Goal: Task Accomplishment & Management: Complete application form

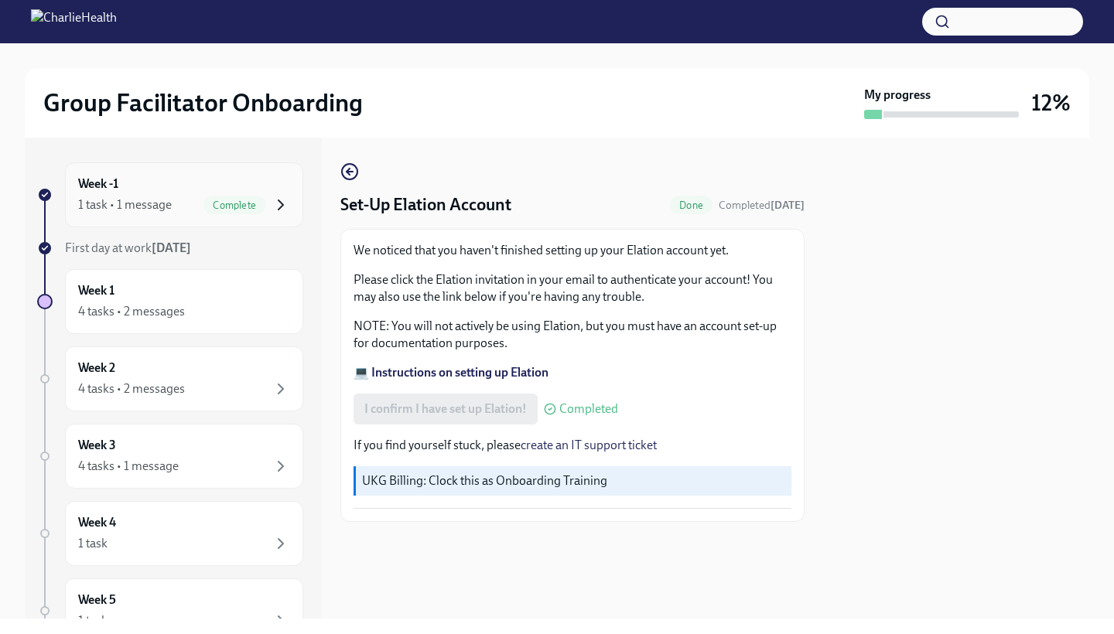
click at [271, 208] on icon "button" at bounding box center [280, 205] width 19 height 19
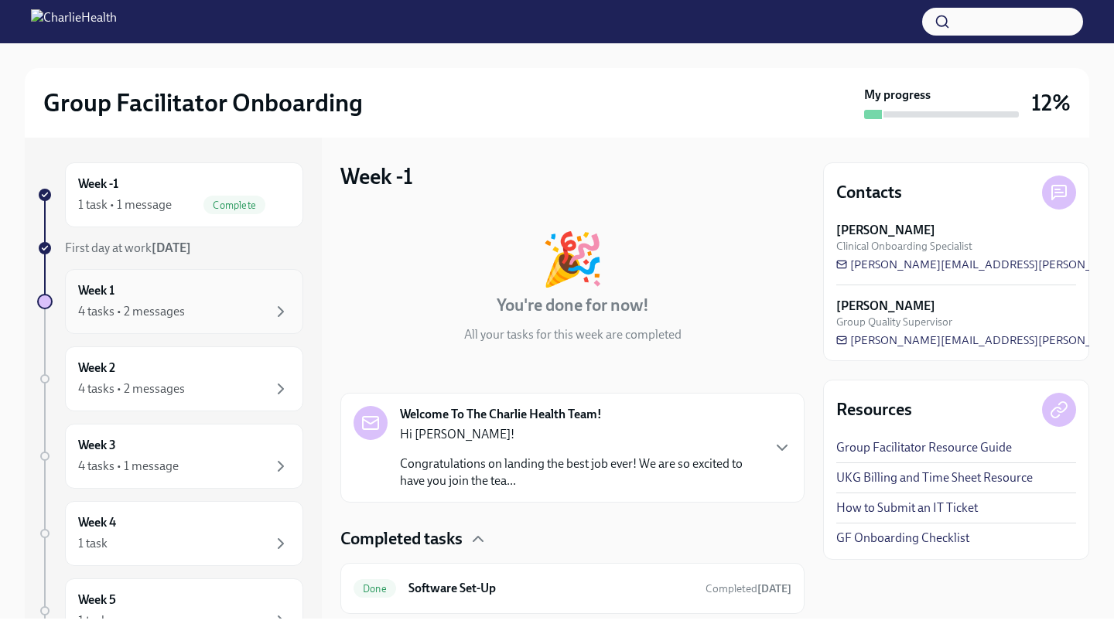
click at [224, 321] on div "Week 1 4 tasks • 2 messages" at bounding box center [184, 301] width 238 height 65
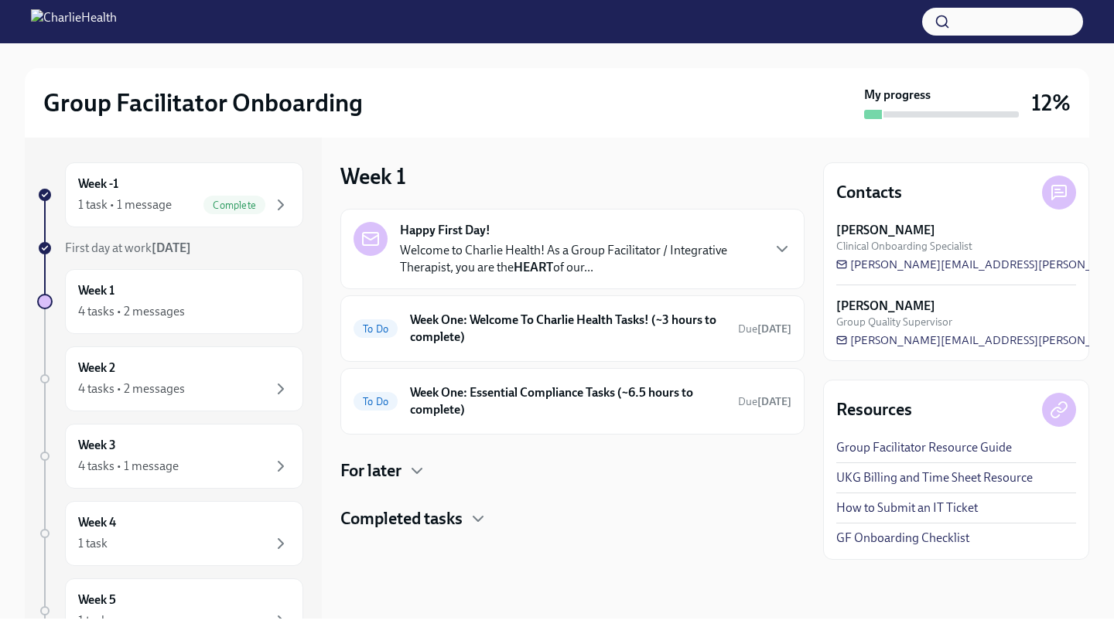
click at [549, 251] on p "Welcome to Charlie Health! As a Group Facilitator / Integrative Therapist, you …" at bounding box center [580, 259] width 360 height 34
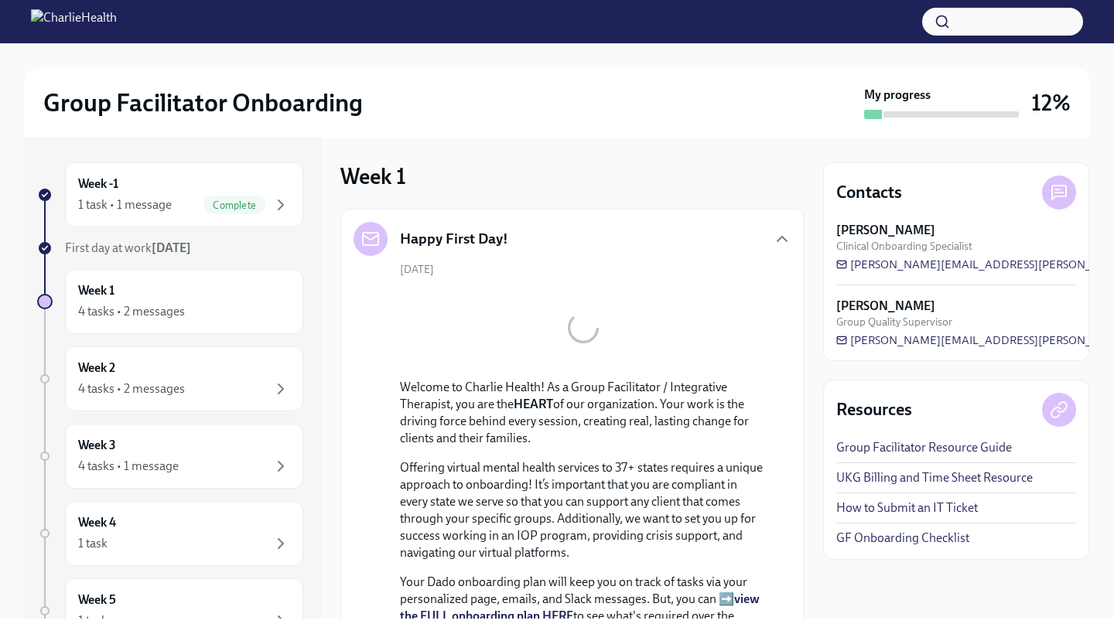
click at [549, 251] on div "Happy First Day!" at bounding box center [572, 239] width 438 height 34
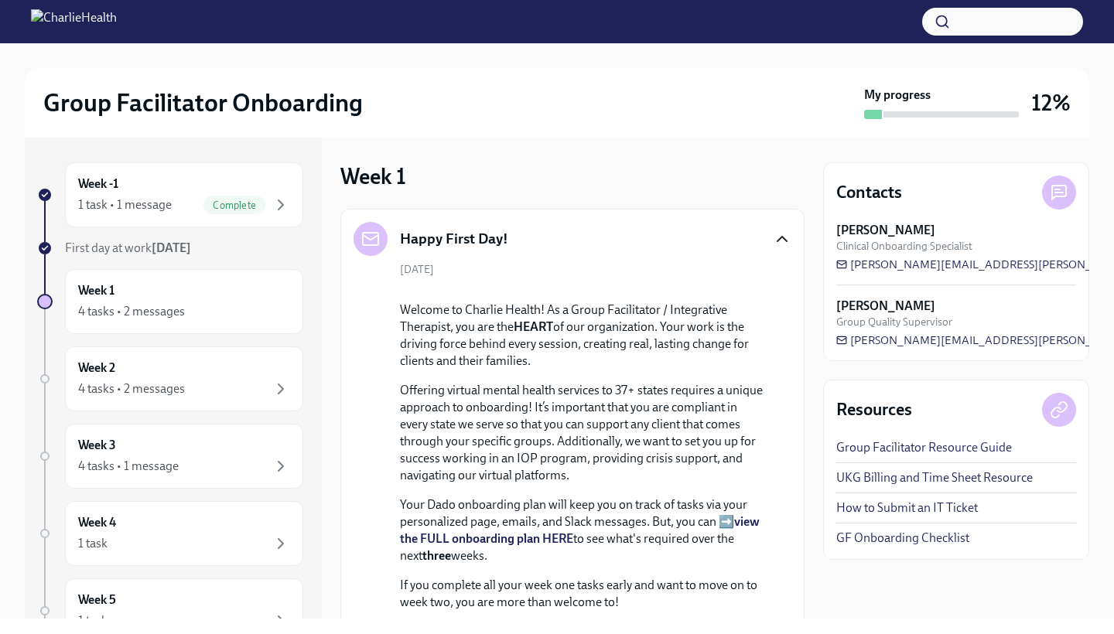
click at [773, 239] on icon "button" at bounding box center [782, 239] width 19 height 19
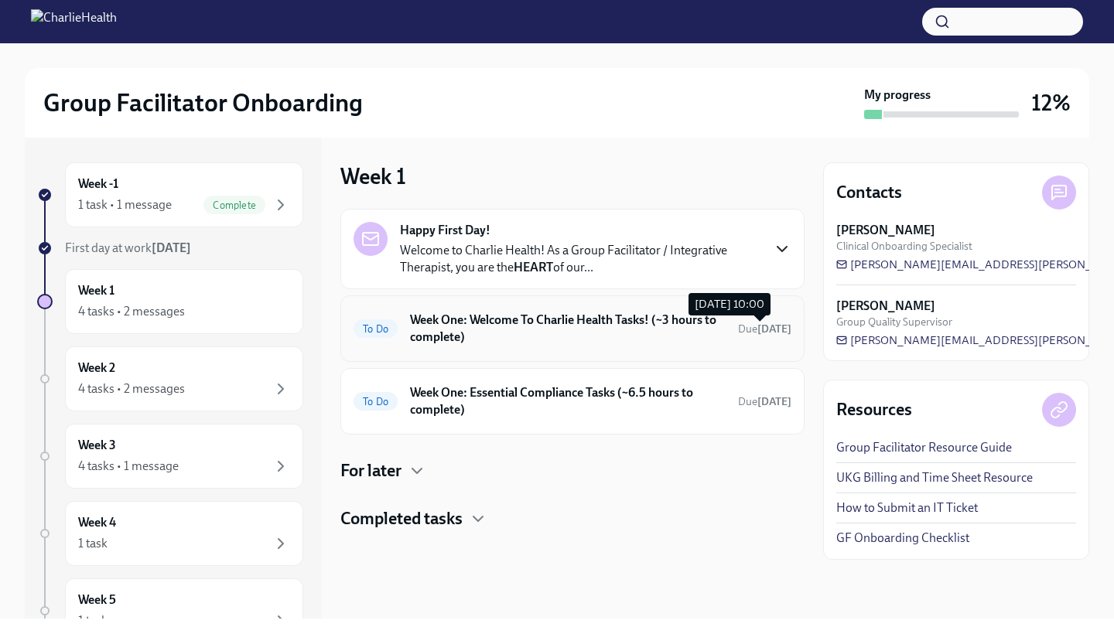
click at [757, 323] on strong "[DATE]" at bounding box center [774, 329] width 34 height 13
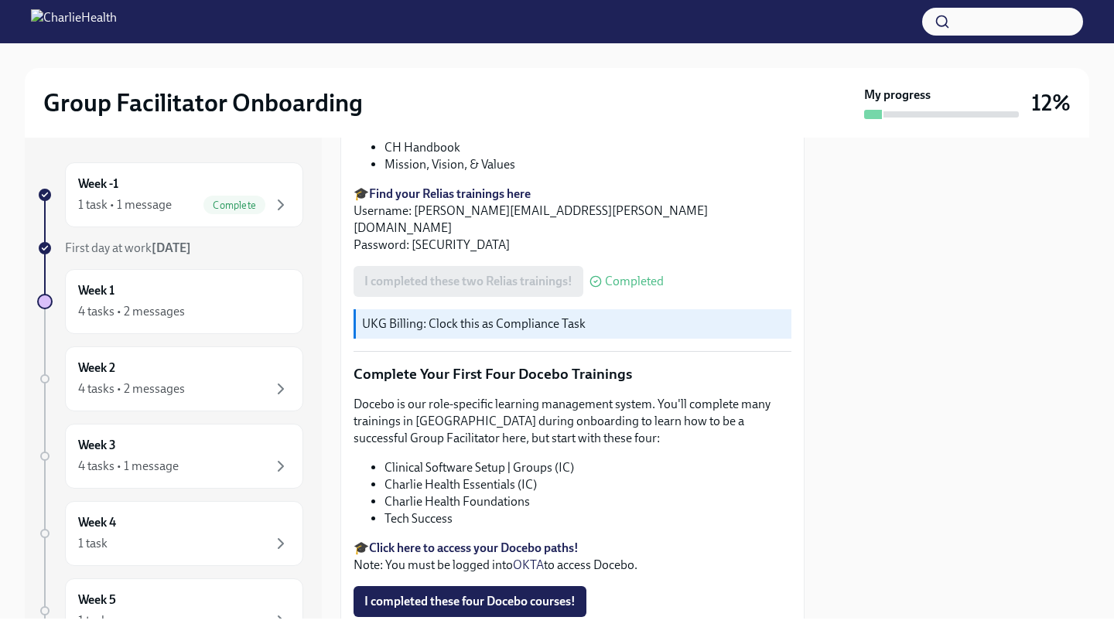
scroll to position [1940, 0]
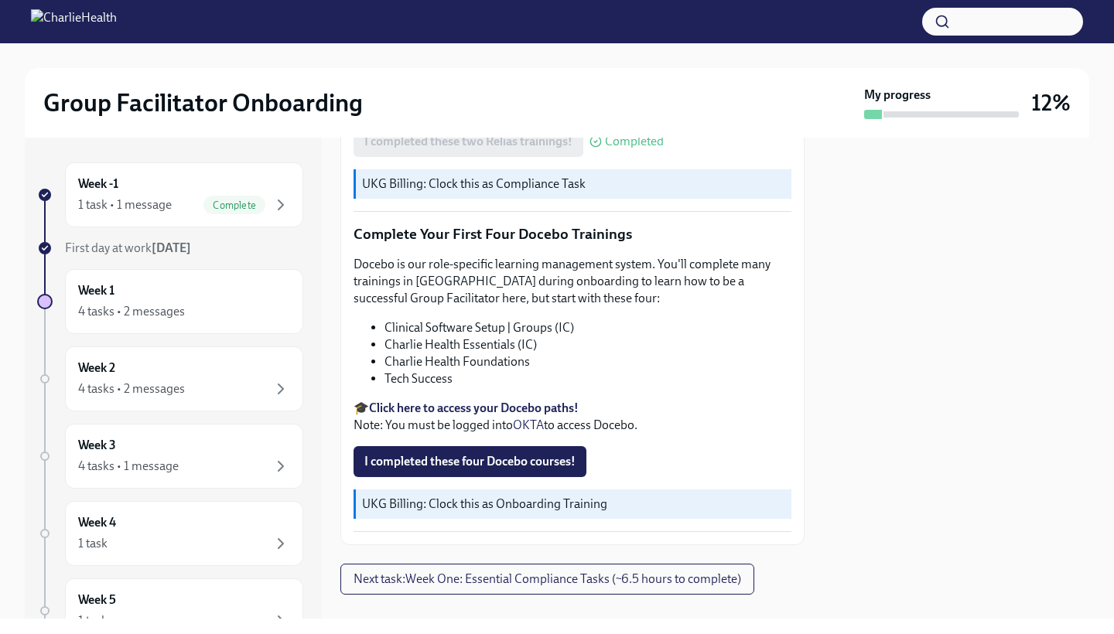
click at [715, 336] on li "Charlie Health Essentials (IC)" at bounding box center [587, 344] width 407 height 17
click at [145, 284] on div "Week 1 4 tasks • 2 messages" at bounding box center [184, 301] width 212 height 39
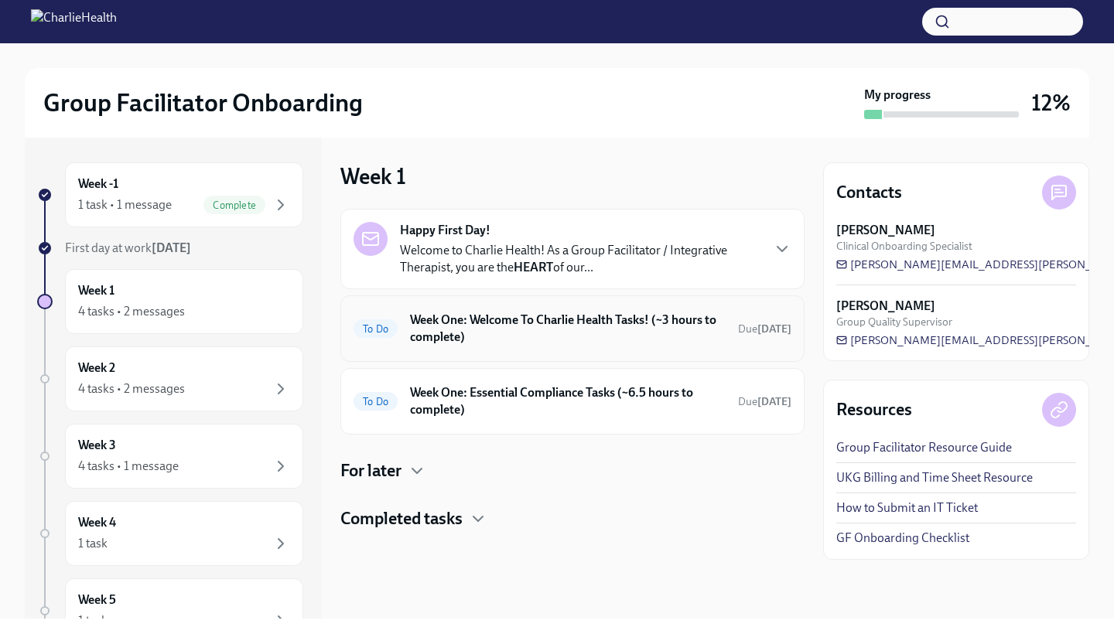
click at [558, 316] on h6 "Week One: Welcome To Charlie Health Tasks! (~3 hours to complete)" at bounding box center [568, 329] width 316 height 34
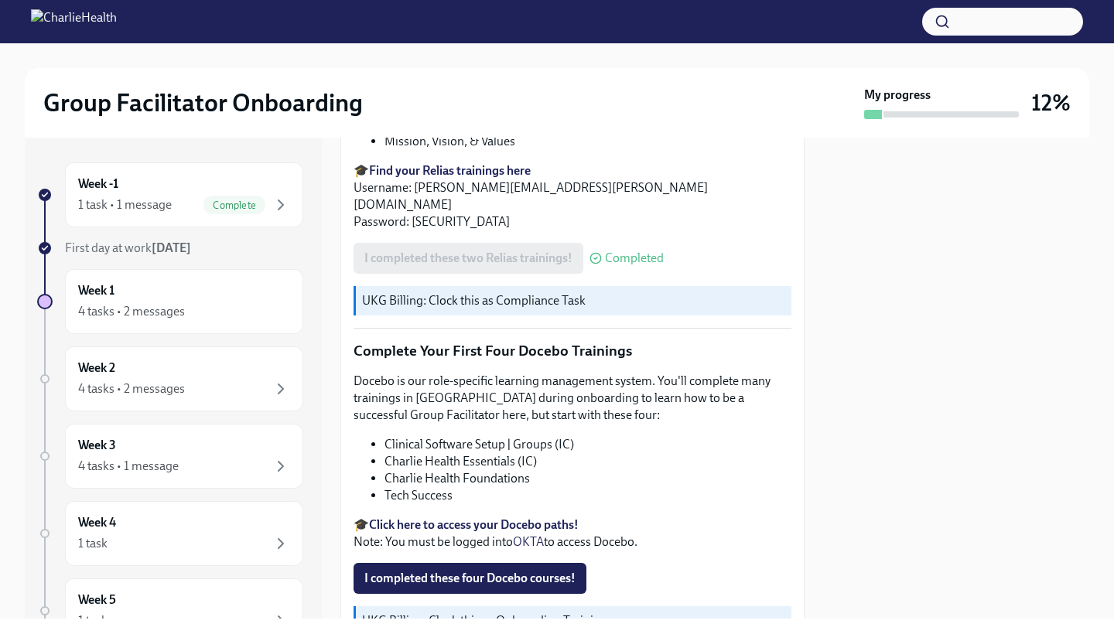
scroll to position [1869, 0]
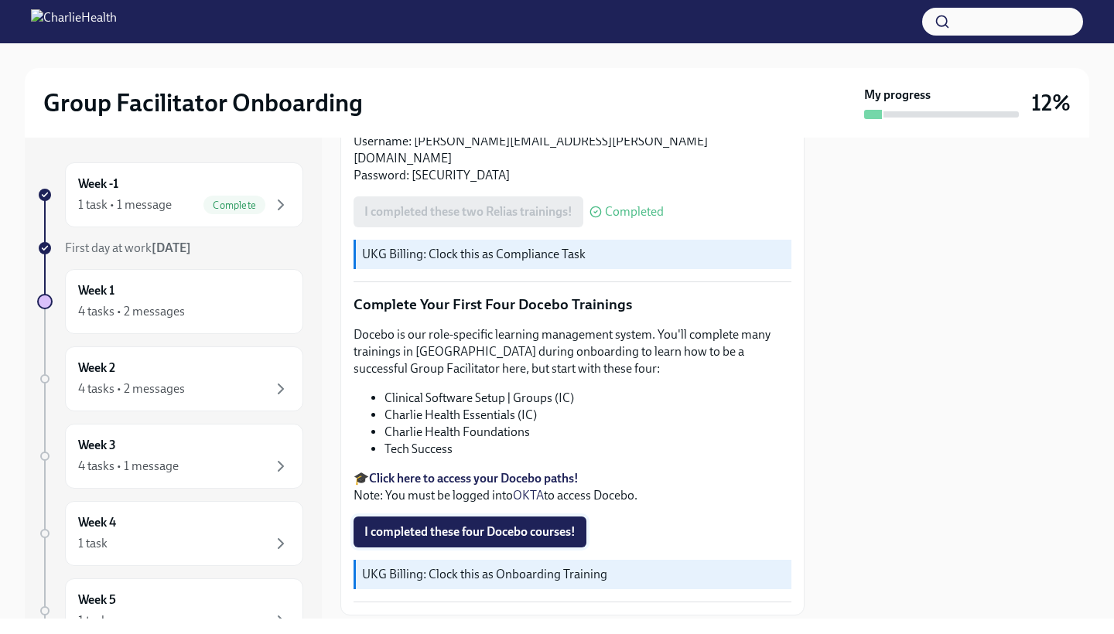
click at [492, 517] on button "I completed these four Docebo courses!" at bounding box center [469, 532] width 233 height 31
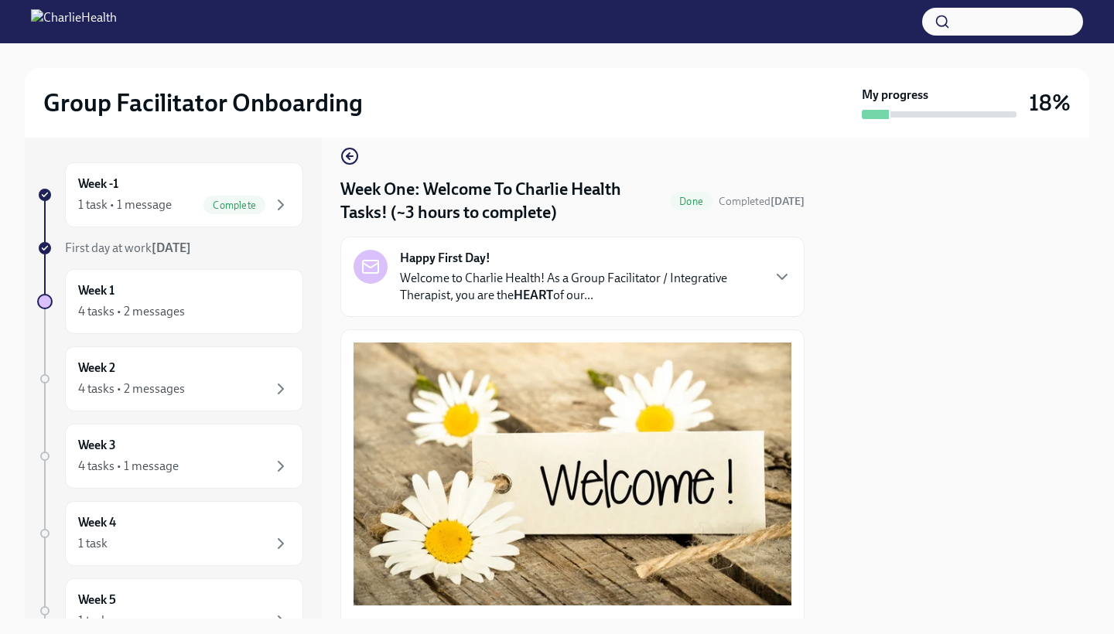
scroll to position [0, 0]
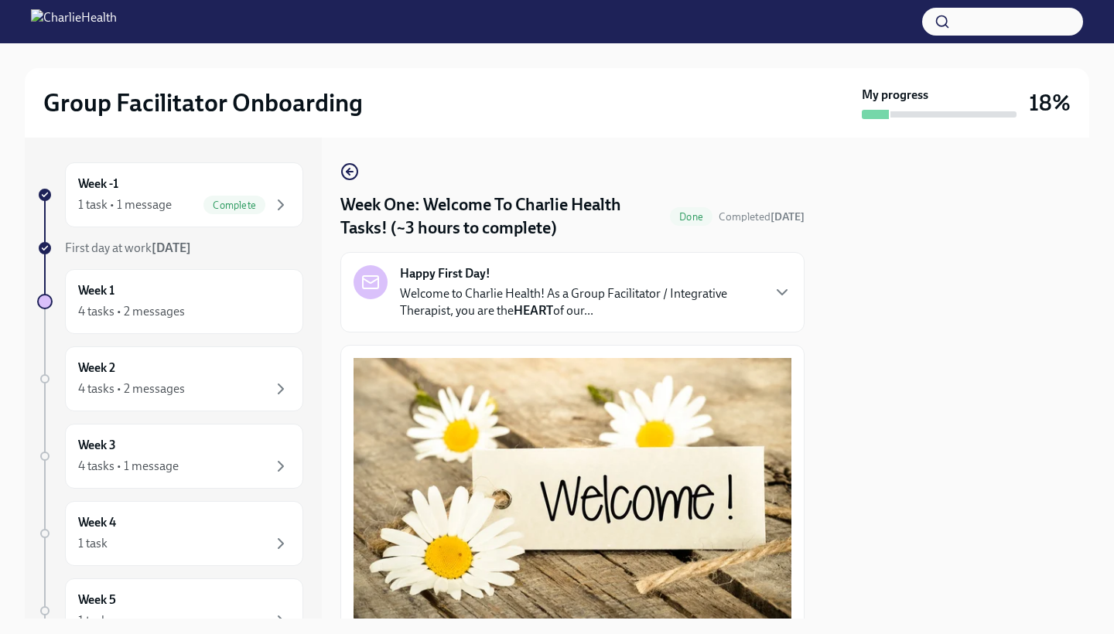
click at [712, 221] on span "Done" at bounding box center [691, 217] width 43 height 12
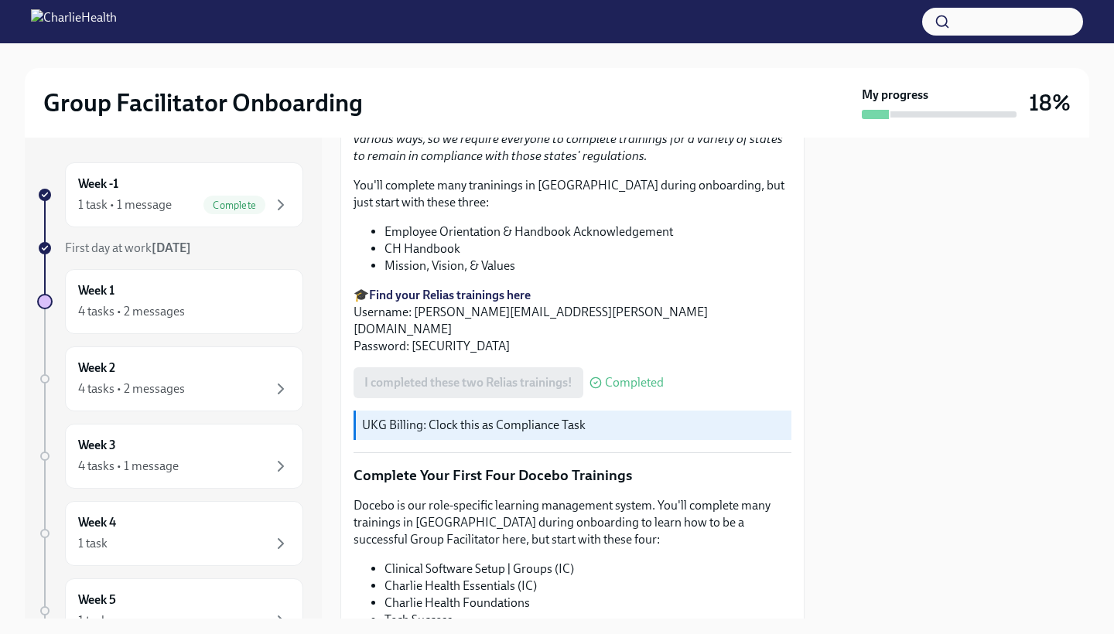
scroll to position [1940, 0]
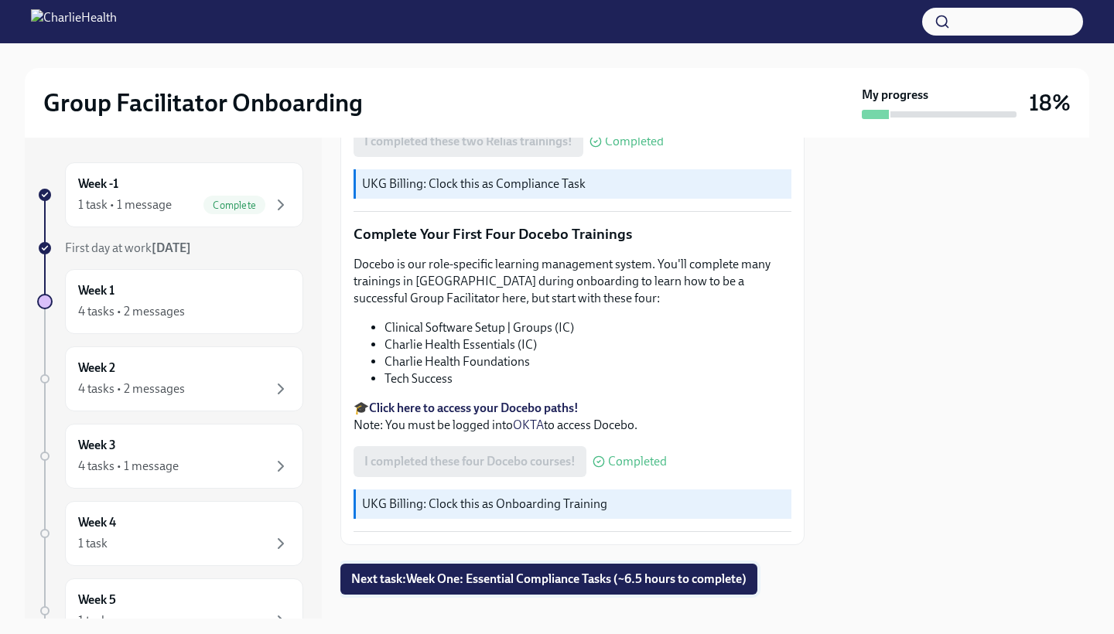
click at [720, 572] on span "Next task : Week One: Essential Compliance Tasks (~6.5 hours to complete)" at bounding box center [548, 579] width 395 height 15
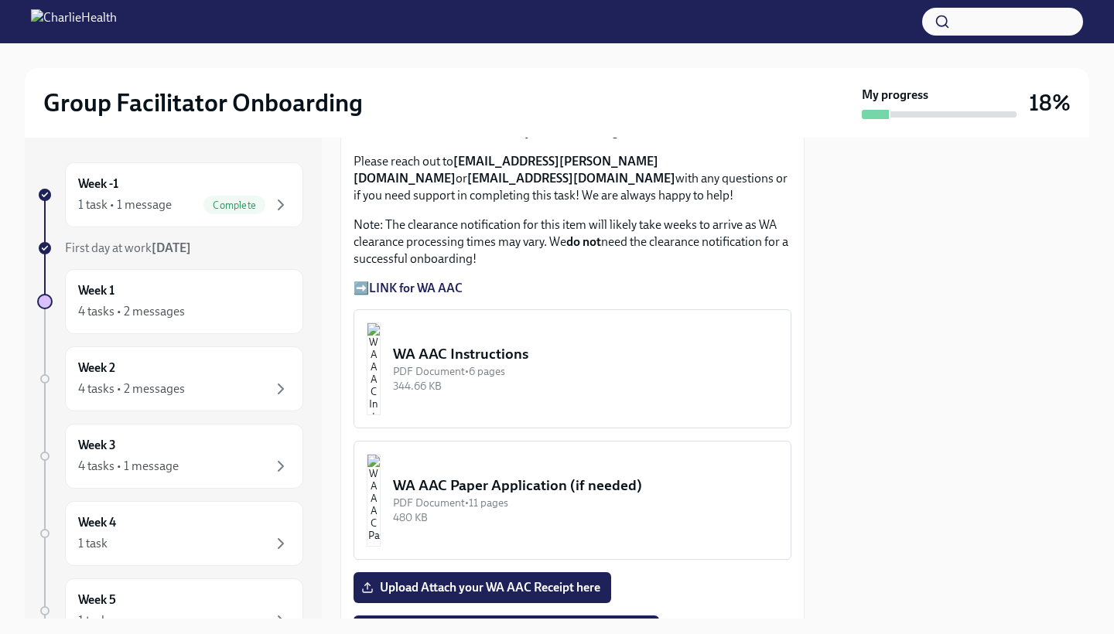
scroll to position [1288, 0]
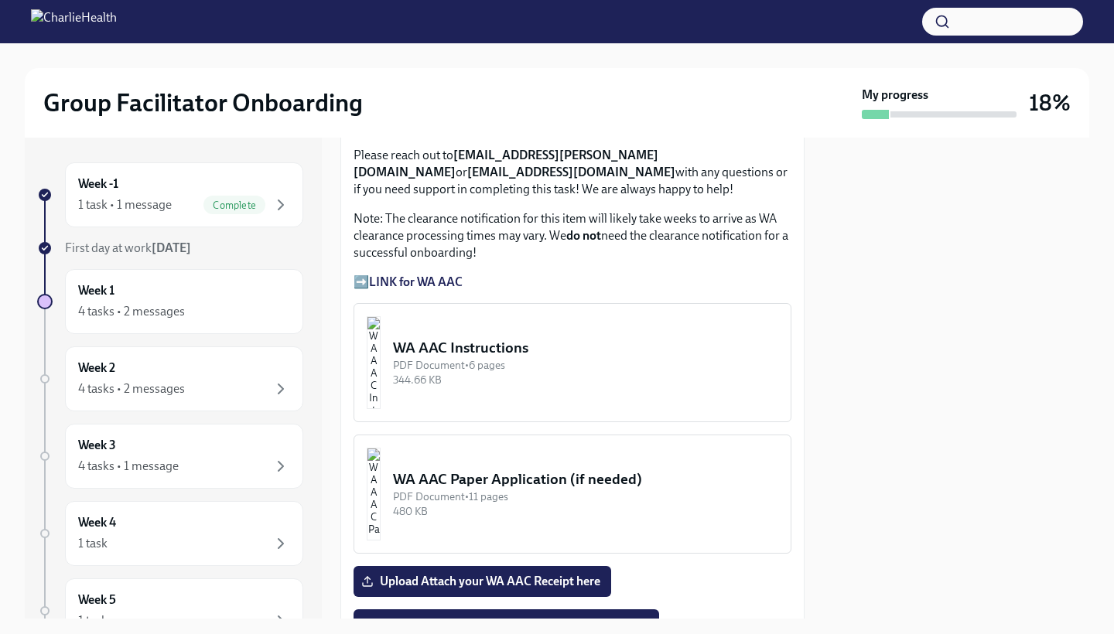
click at [456, 370] on div "PDF Document • 6 pages" at bounding box center [585, 365] width 385 height 15
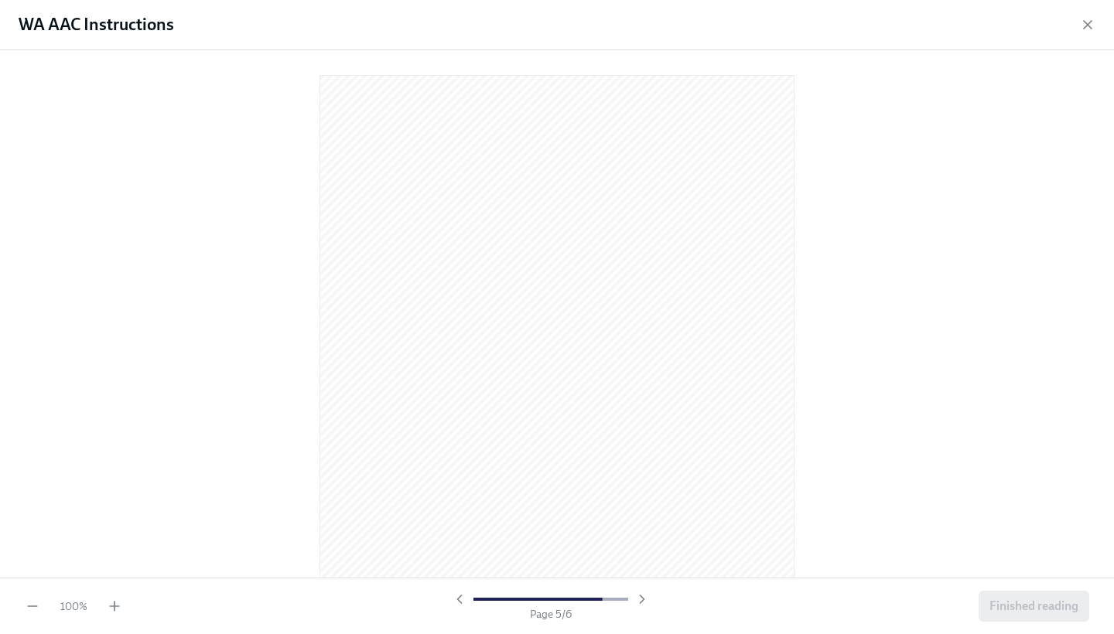
scroll to position [0, 0]
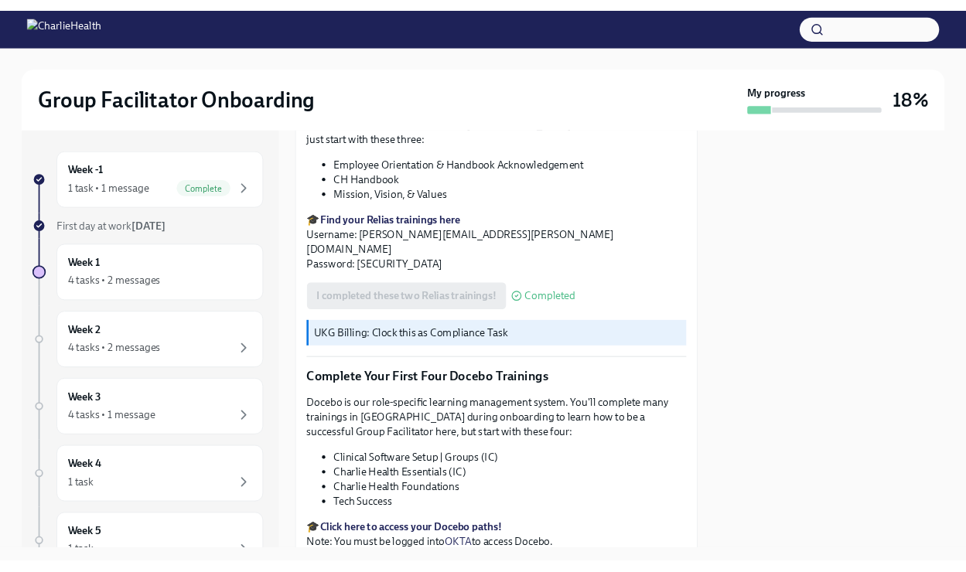
scroll to position [1804, 0]
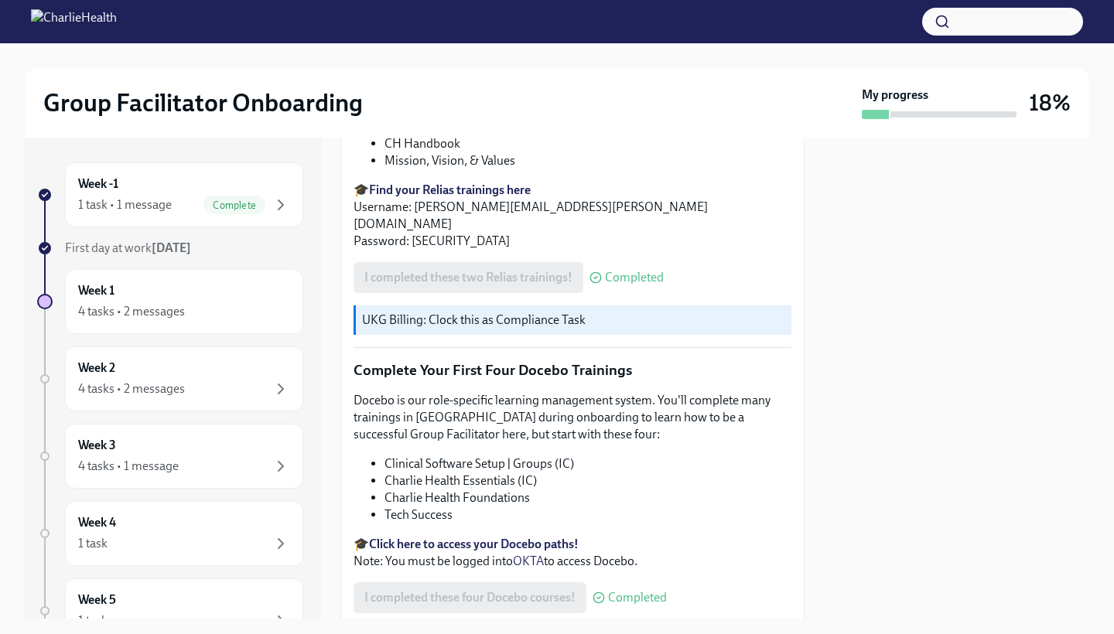
click at [426, 183] on strong "Find your Relias trainings here" at bounding box center [450, 190] width 162 height 15
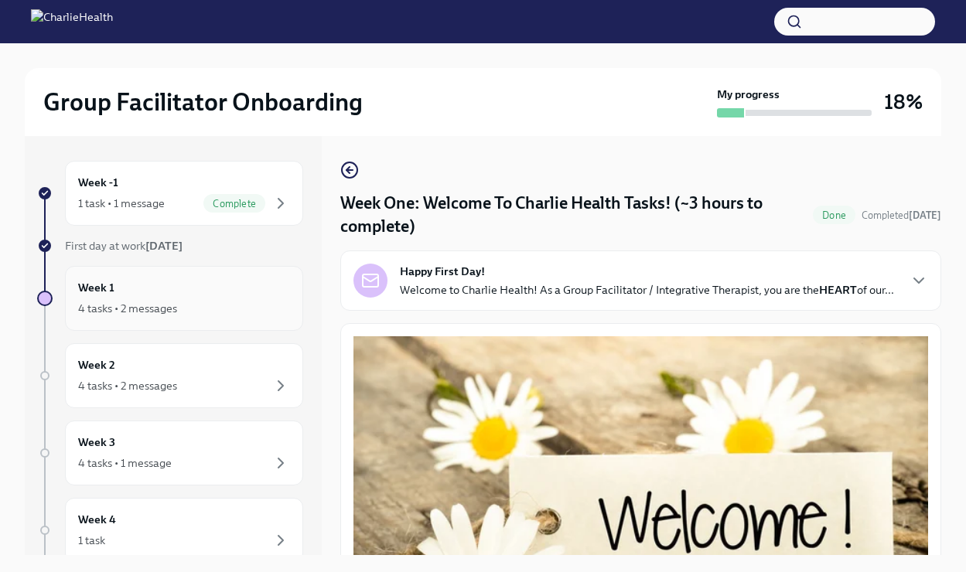
click at [179, 285] on div "Week 1 4 tasks • 2 messages" at bounding box center [184, 298] width 212 height 39
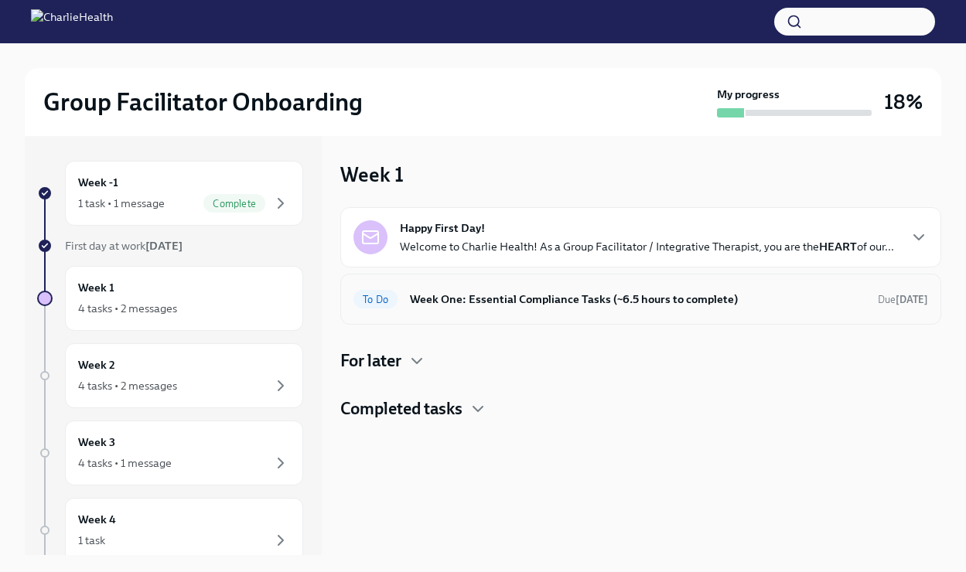
click at [583, 291] on h6 "Week One: Essential Compliance Tasks (~6.5 hours to complete)" at bounding box center [638, 299] width 456 height 17
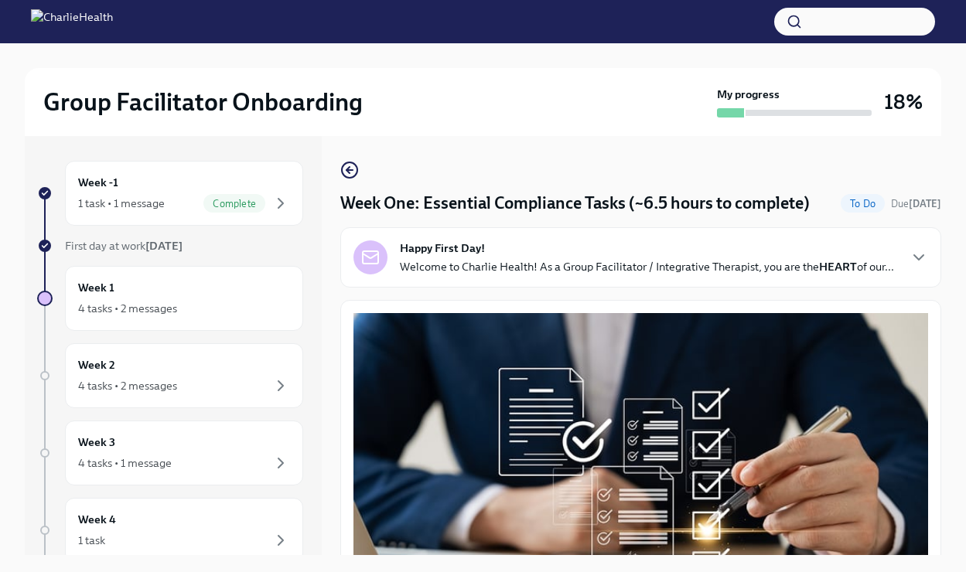
click at [697, 207] on h4 "Week One: Essential Compliance Tasks (~6.5 hours to complete)" at bounding box center [574, 203] width 469 height 23
click at [914, 256] on icon "button" at bounding box center [919, 257] width 19 height 19
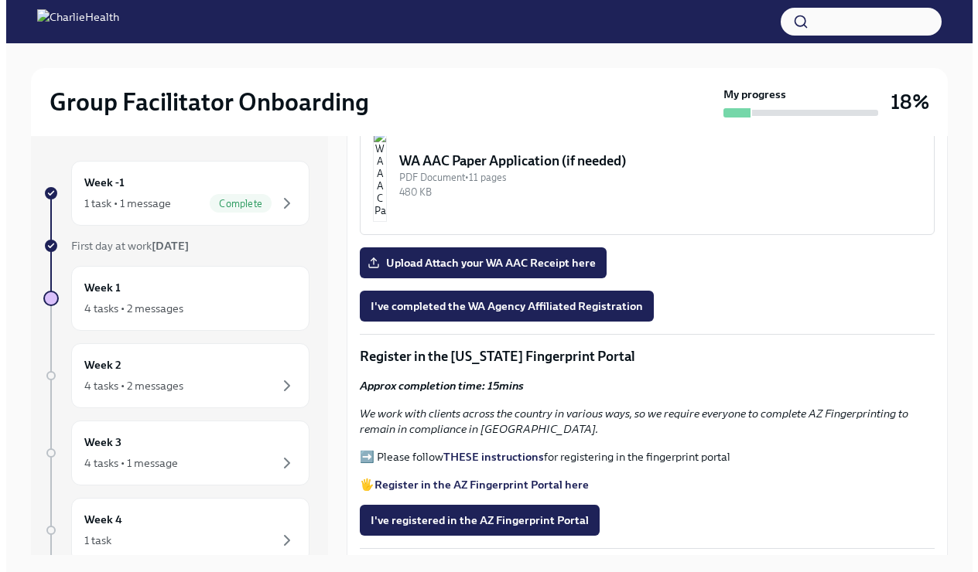
scroll to position [1872, 0]
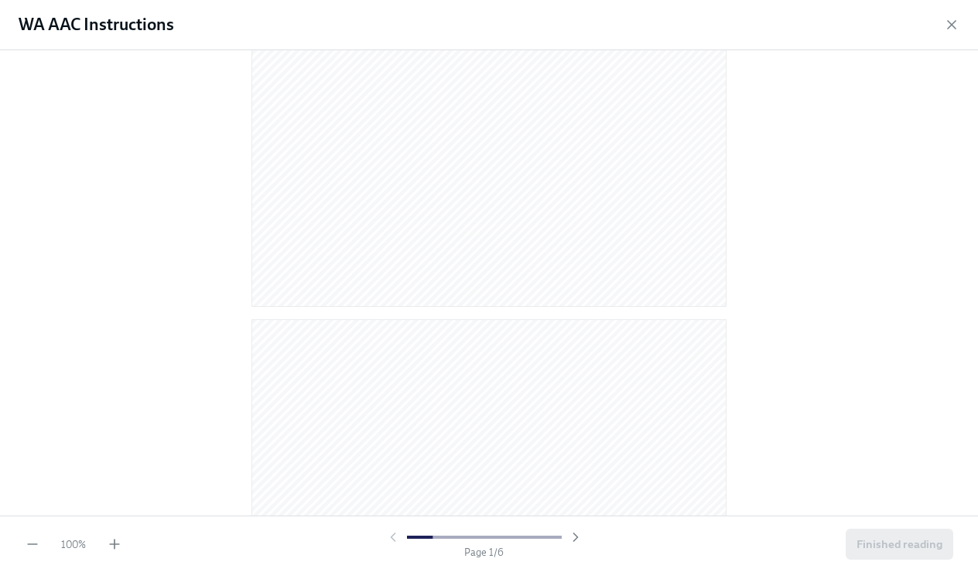
scroll to position [363, 0]
drag, startPoint x: 965, startPoint y: 134, endPoint x: 975, endPoint y: 153, distance: 21.8
click at [975, 159] on div at bounding box center [489, 283] width 978 height 466
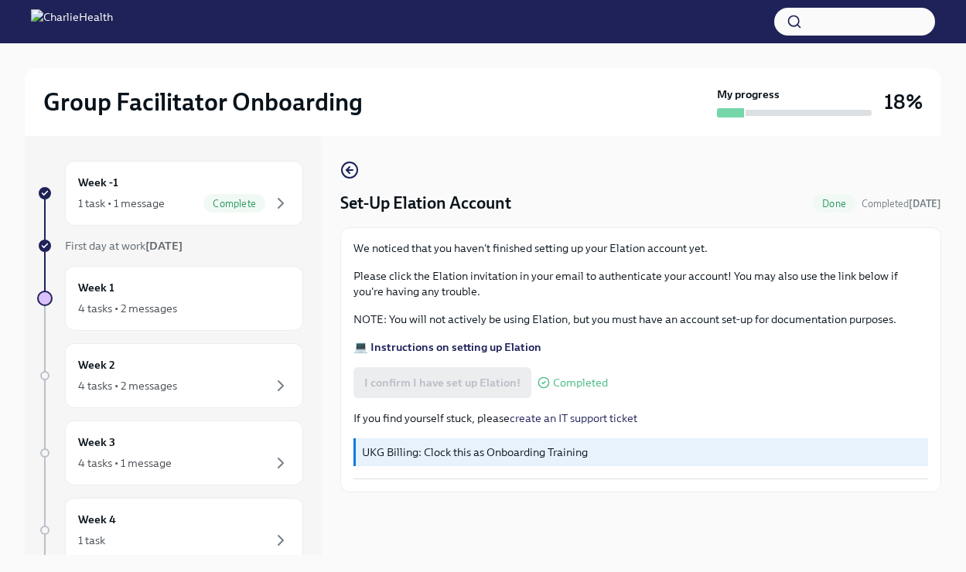
scroll to position [26, 0]
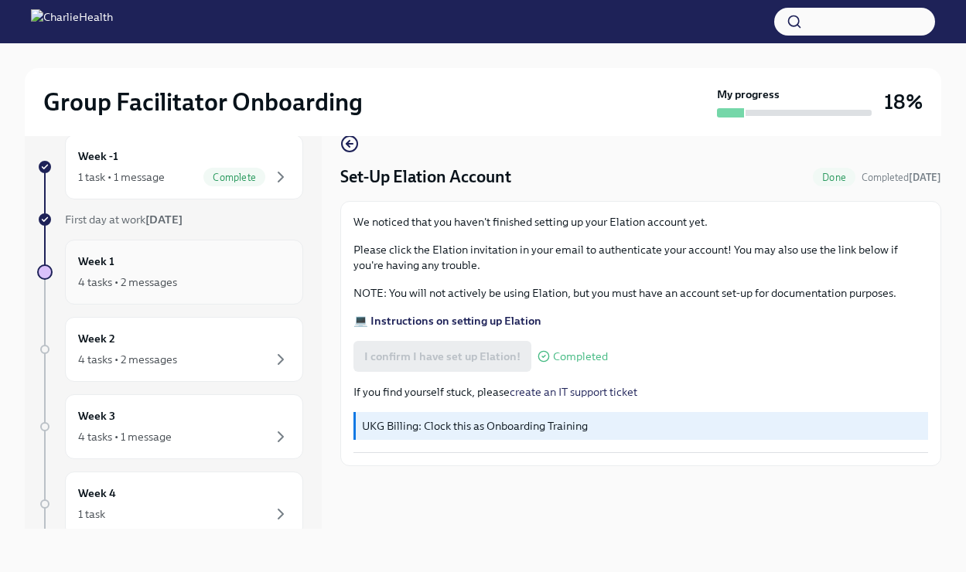
click at [101, 277] on div "4 tasks • 2 messages" at bounding box center [127, 282] width 99 height 15
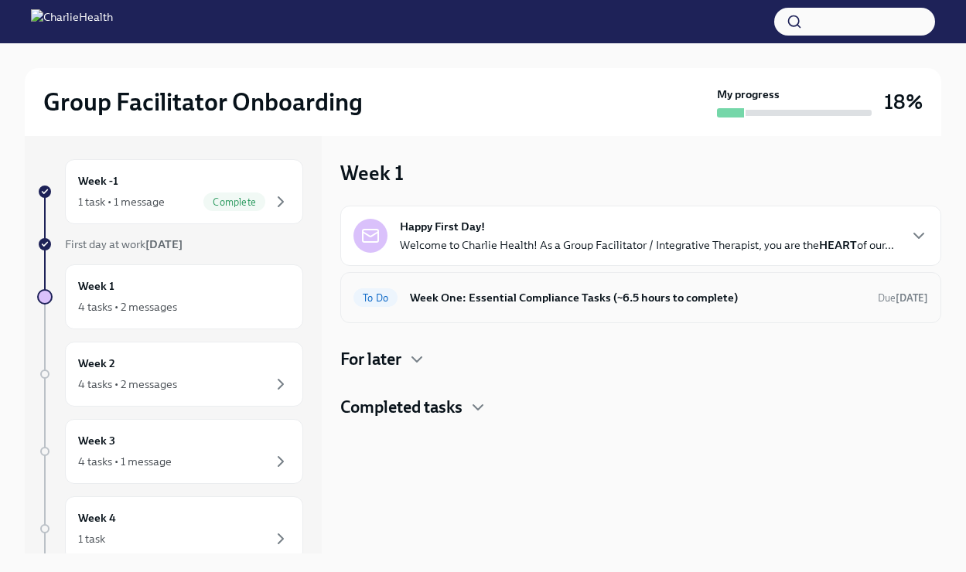
click at [490, 294] on h6 "Week One: Essential Compliance Tasks (~6.5 hours to complete)" at bounding box center [638, 297] width 456 height 17
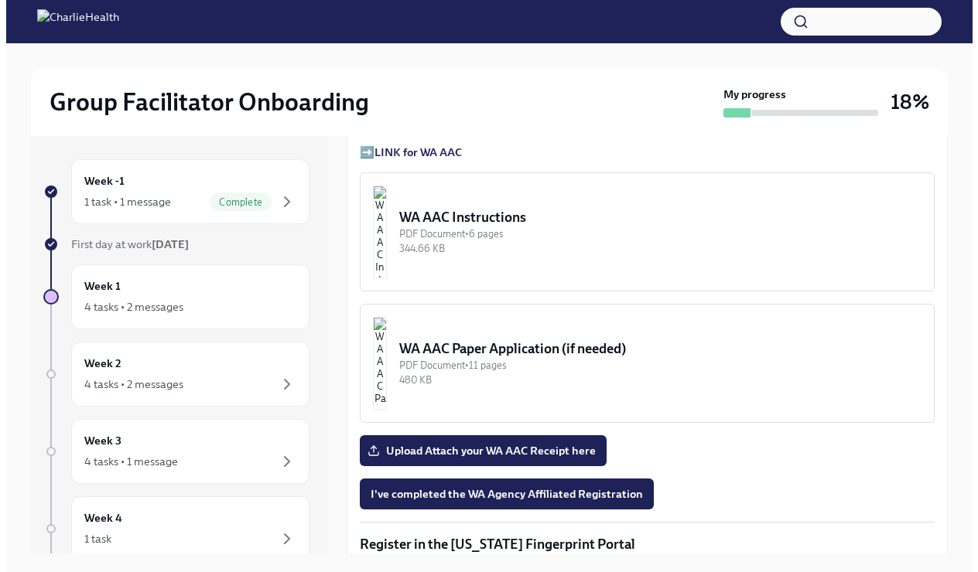
scroll to position [1188, 0]
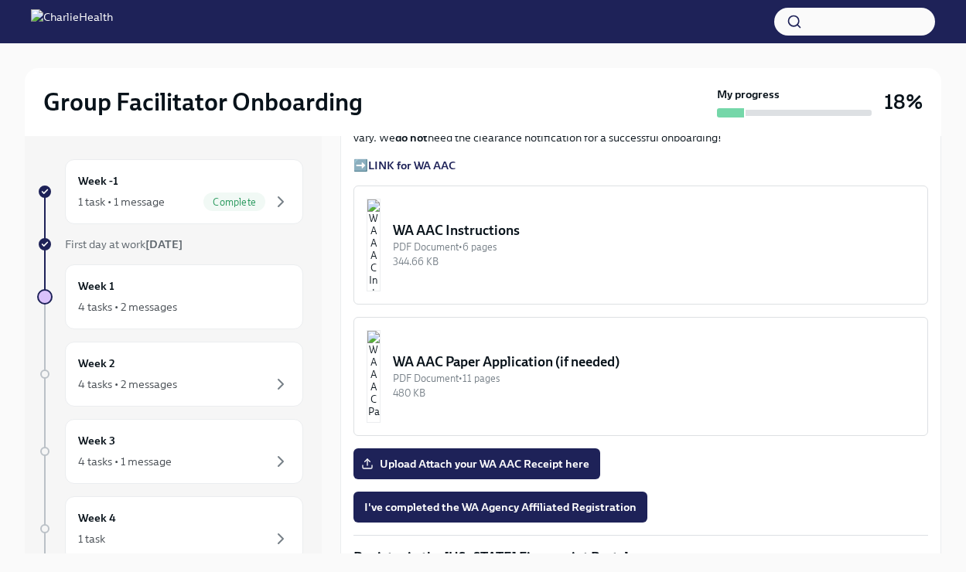
click at [408, 172] on strong "LINK for WA AAC" at bounding box center [411, 166] width 87 height 14
click at [381, 268] on img "button" at bounding box center [374, 245] width 14 height 93
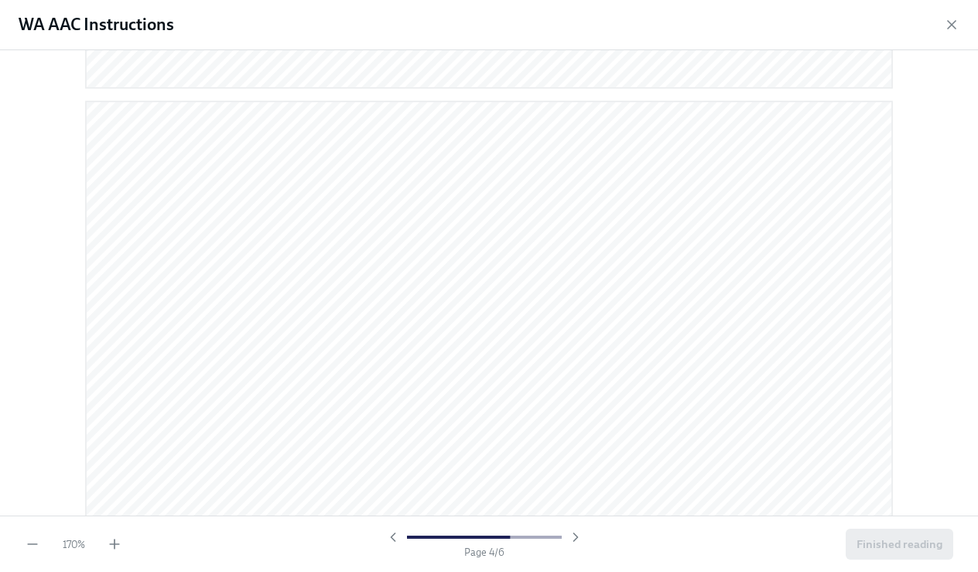
scroll to position [3153, 0]
drag, startPoint x: 965, startPoint y: 298, endPoint x: 976, endPoint y: 330, distance: 34.2
click at [976, 330] on div at bounding box center [489, 283] width 978 height 466
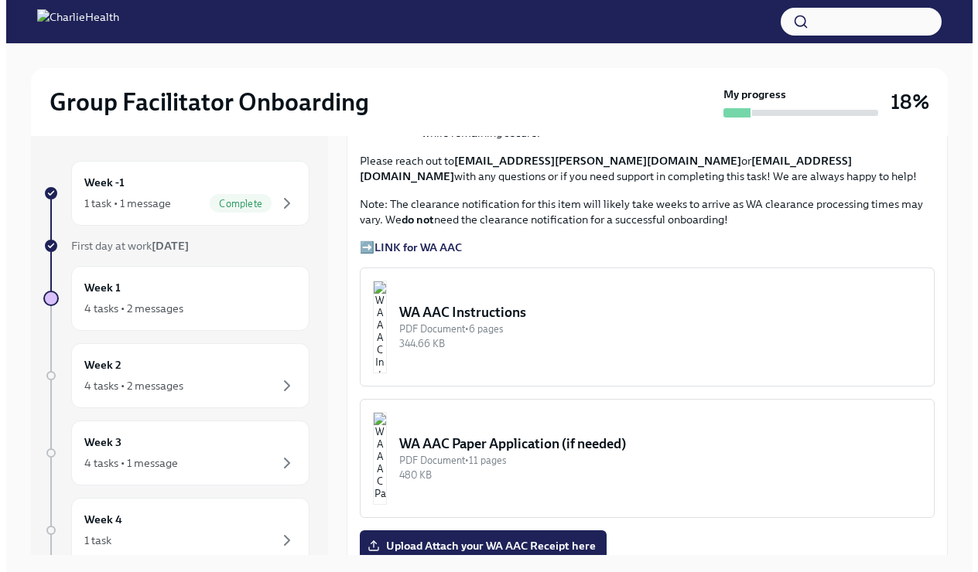
scroll to position [1128, 0]
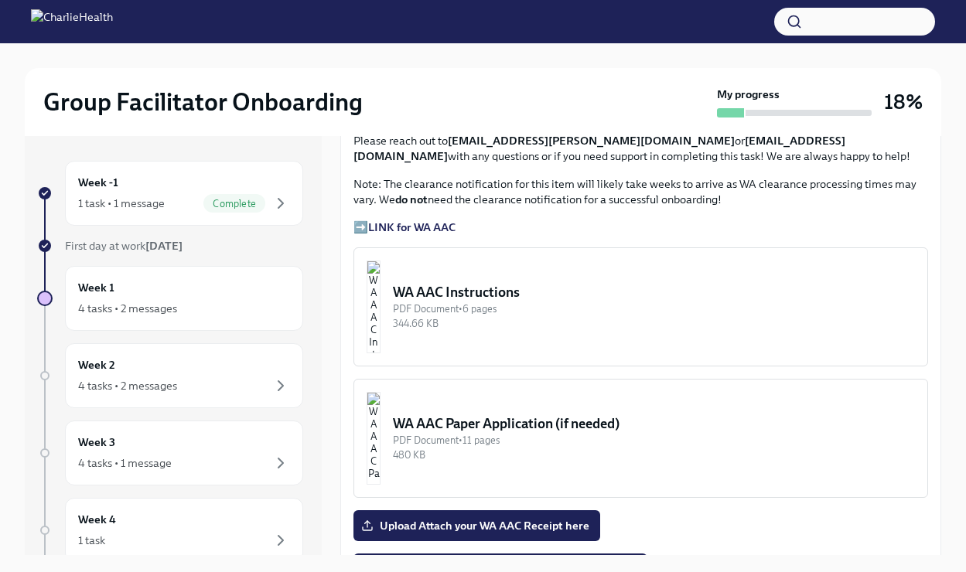
click at [381, 345] on img "button" at bounding box center [374, 307] width 14 height 93
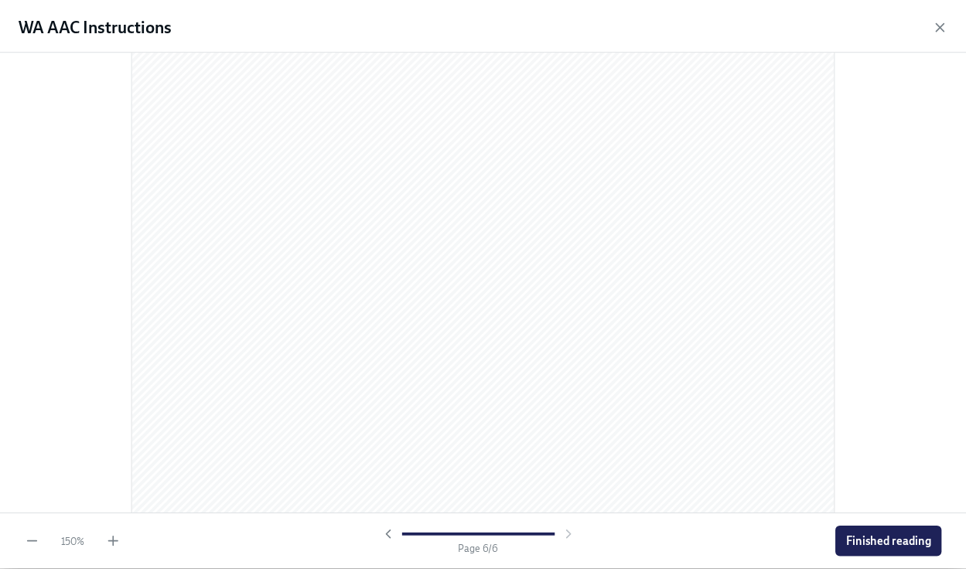
scroll to position [5148, 0]
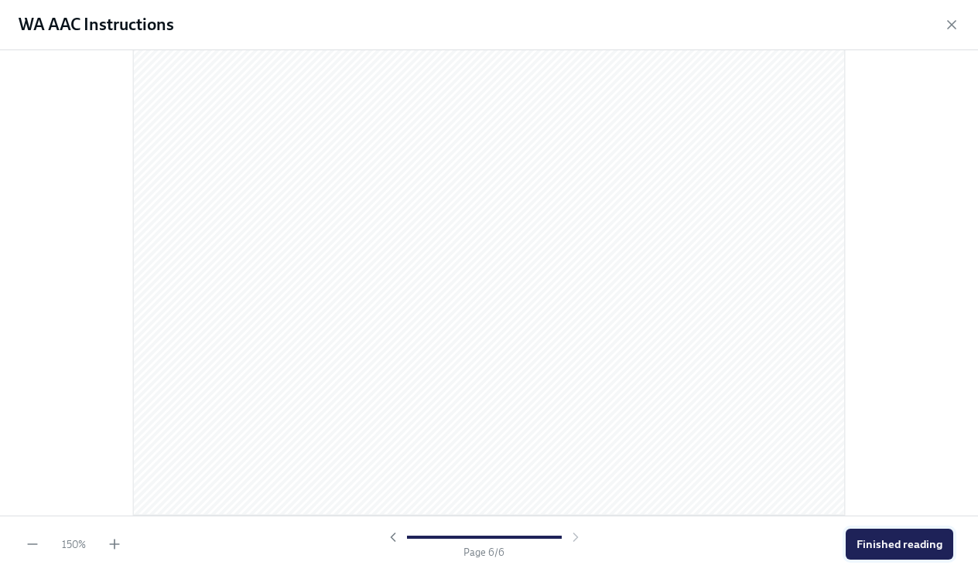
click at [881, 541] on span "Finished reading" at bounding box center [899, 544] width 86 height 15
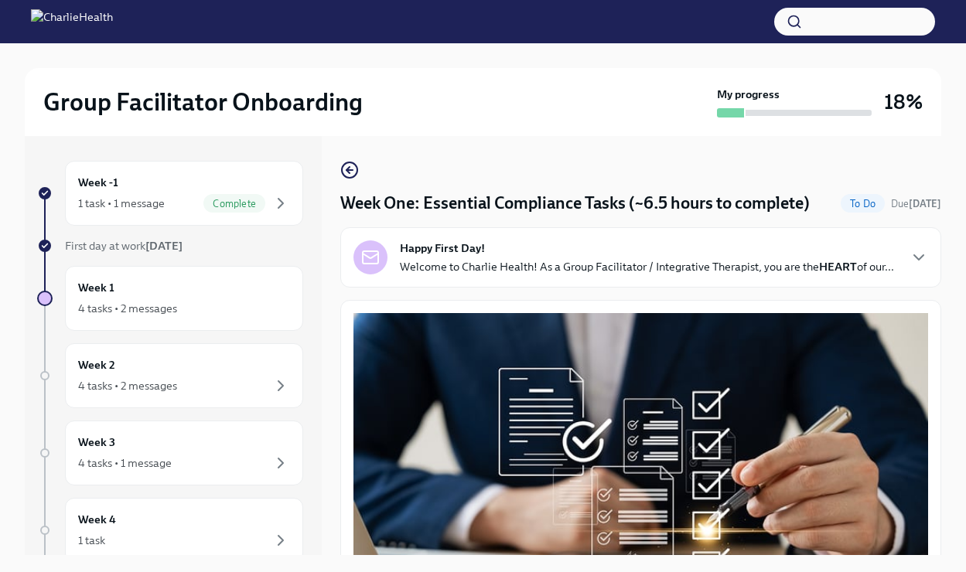
scroll to position [2, 0]
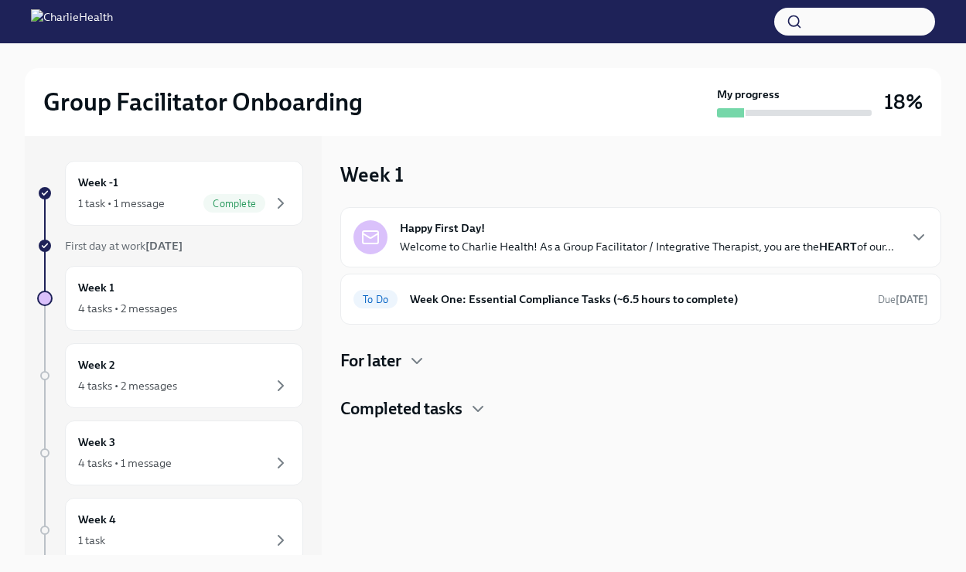
scroll to position [2, 0]
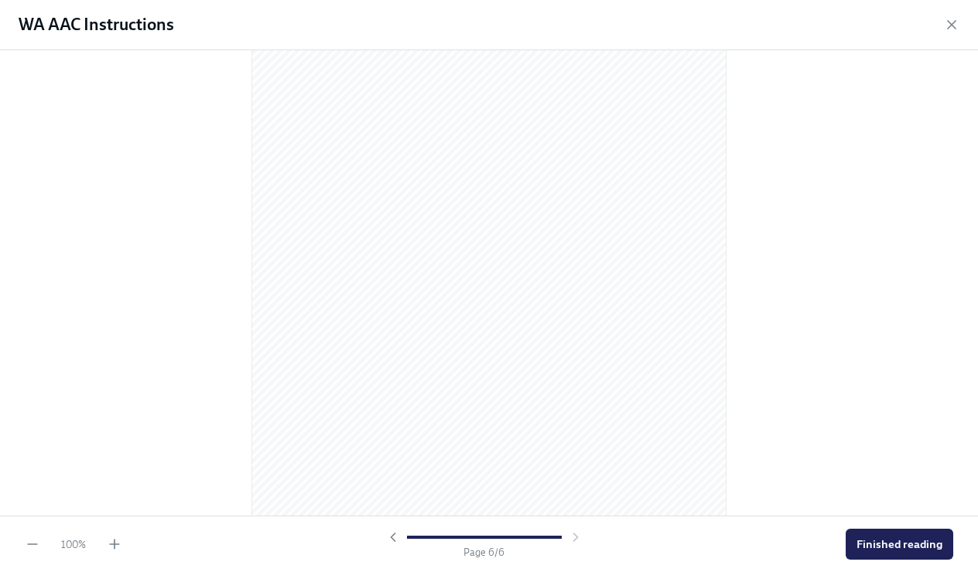
scroll to position [3305, 0]
